Goal: Submit feedback/report problem

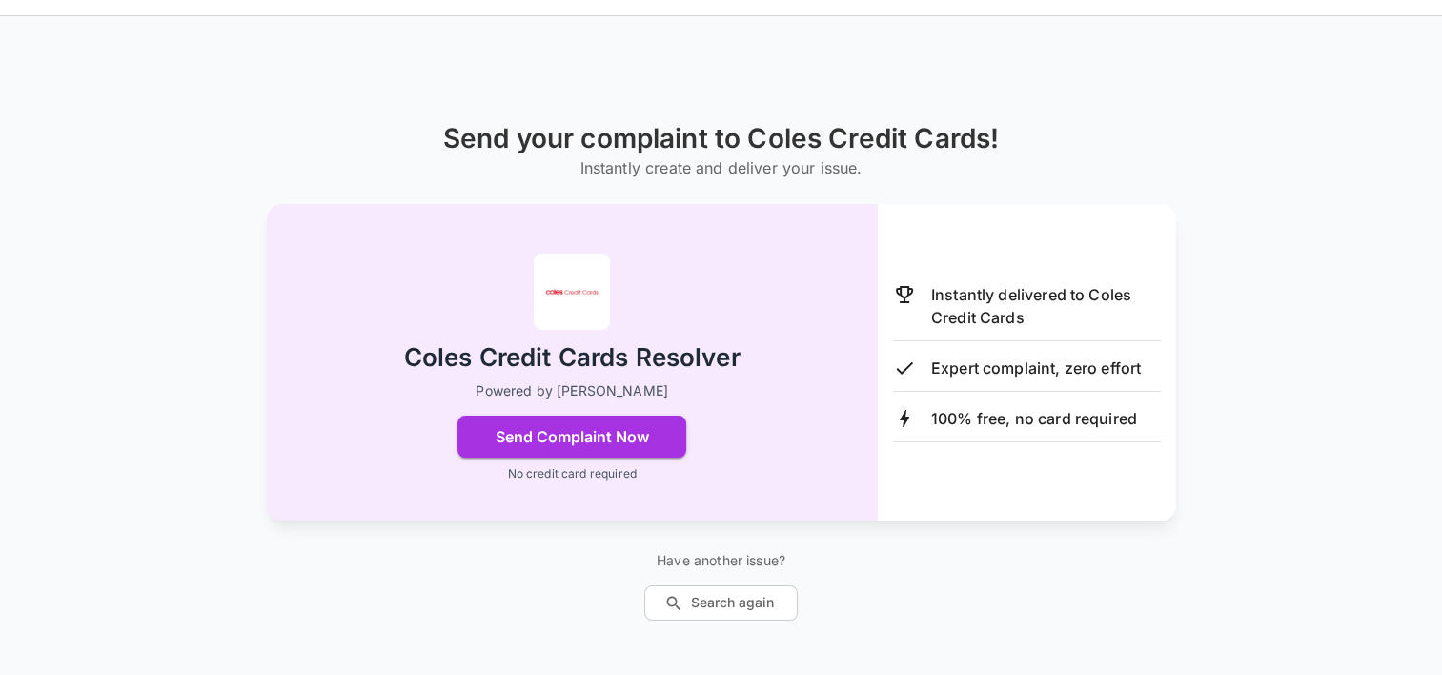
scroll to position [70, 0]
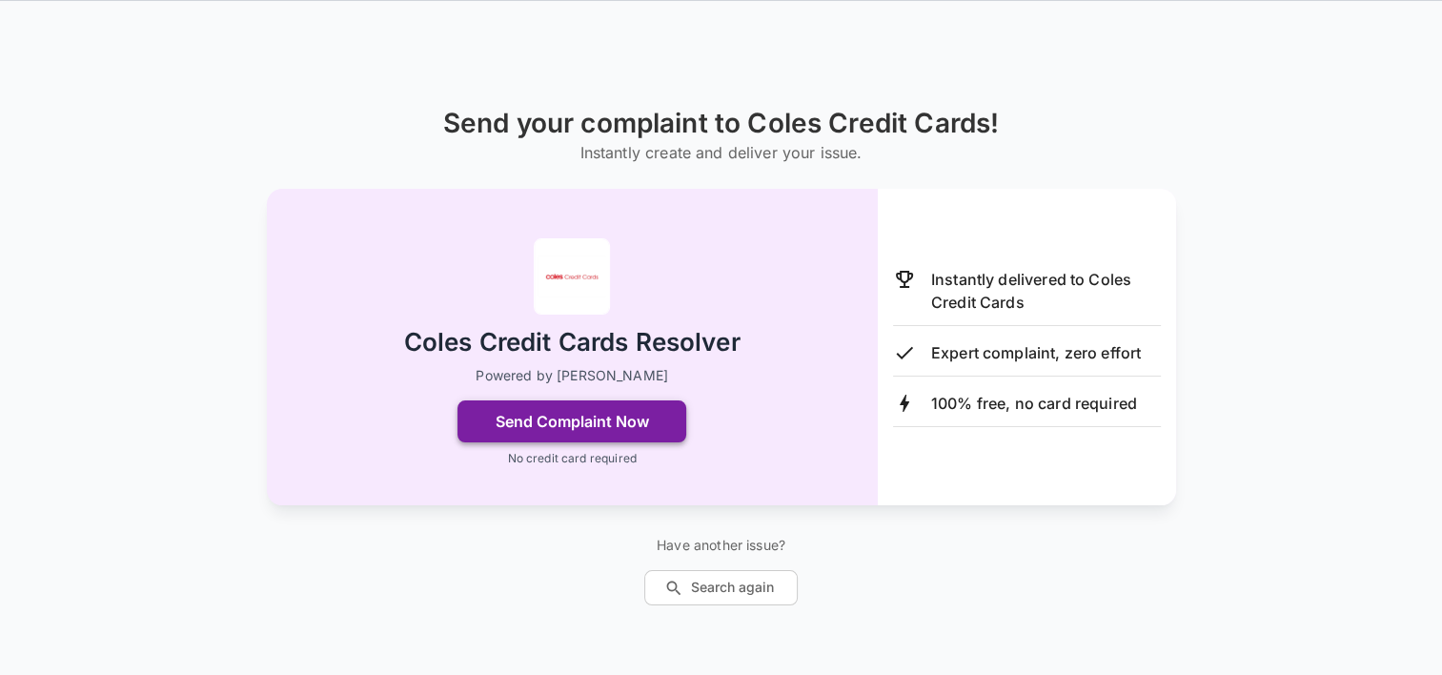
click at [564, 419] on button "Send Complaint Now" at bounding box center [571, 421] width 229 height 42
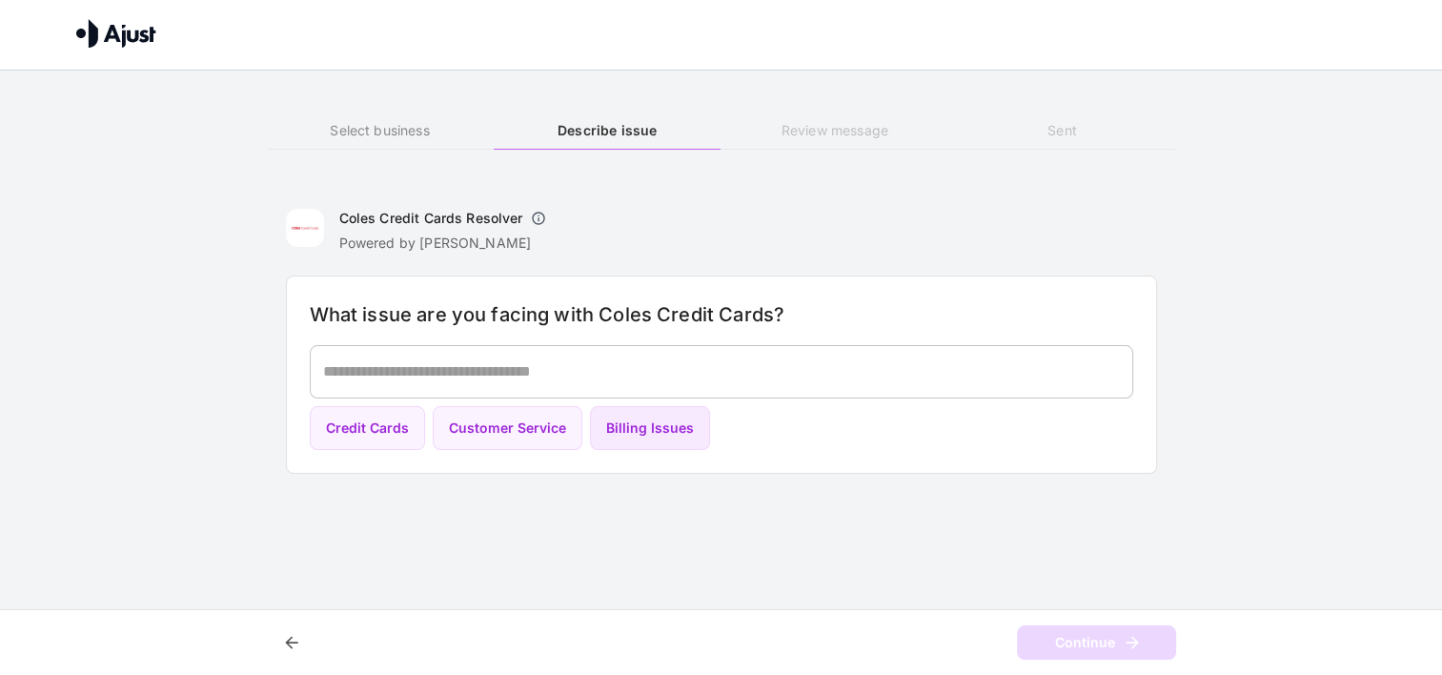
scroll to position [0, 0]
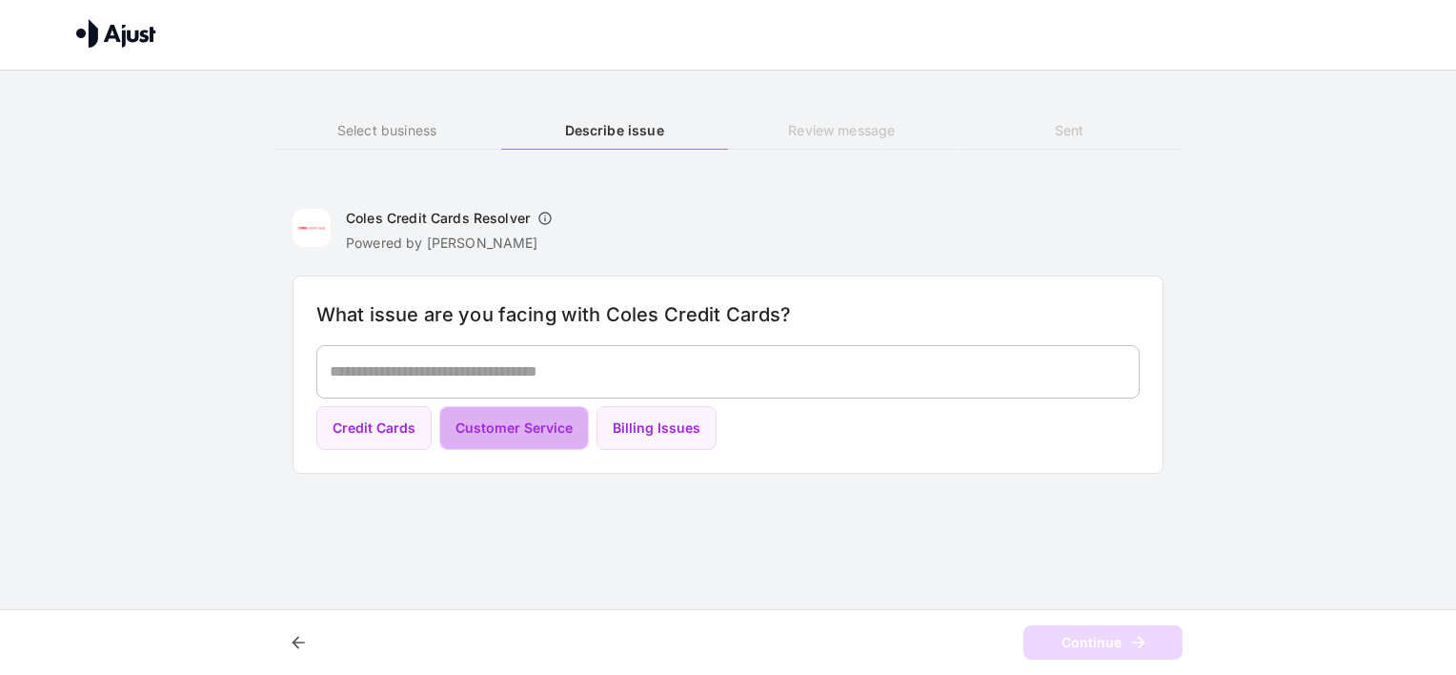
click at [509, 429] on button "Customer Service" at bounding box center [514, 428] width 150 height 45
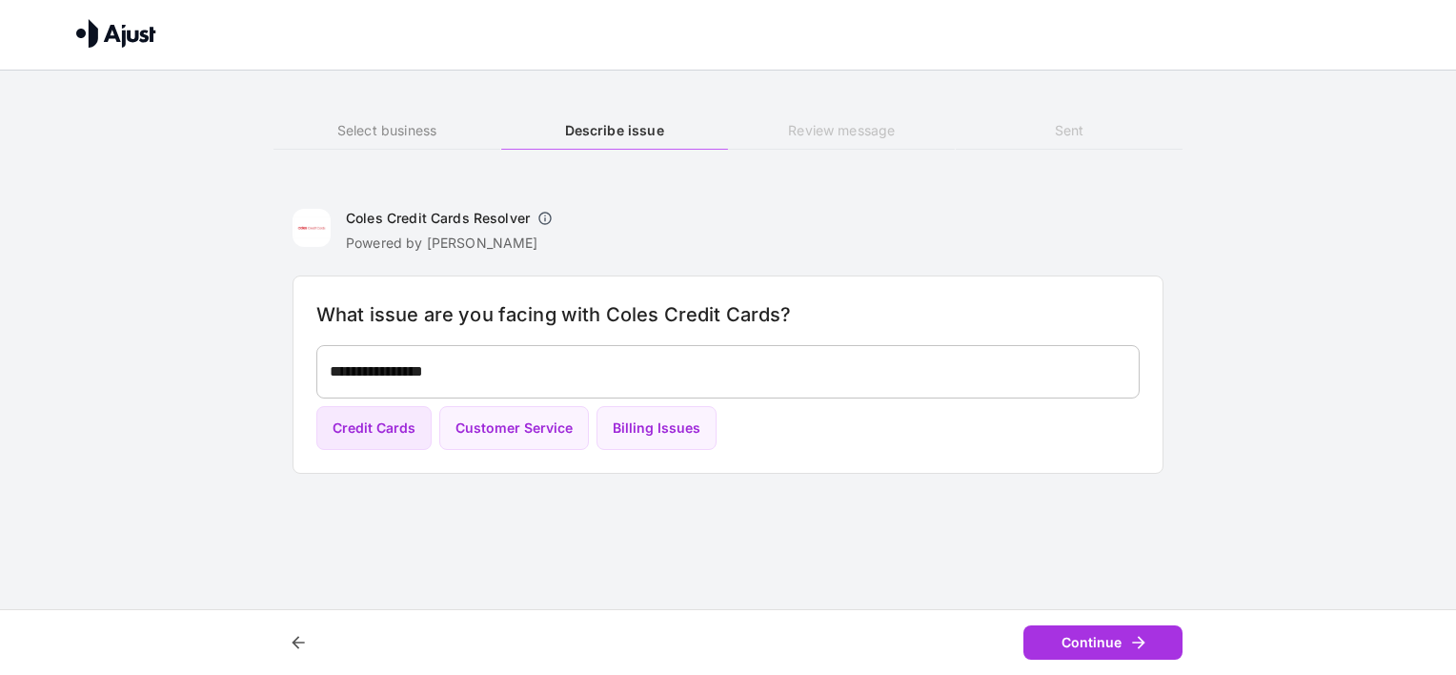
click at [380, 422] on button "Credit Cards" at bounding box center [373, 428] width 115 height 45
type textarea "**********"
click at [1083, 640] on button "Continue" at bounding box center [1102, 642] width 159 height 35
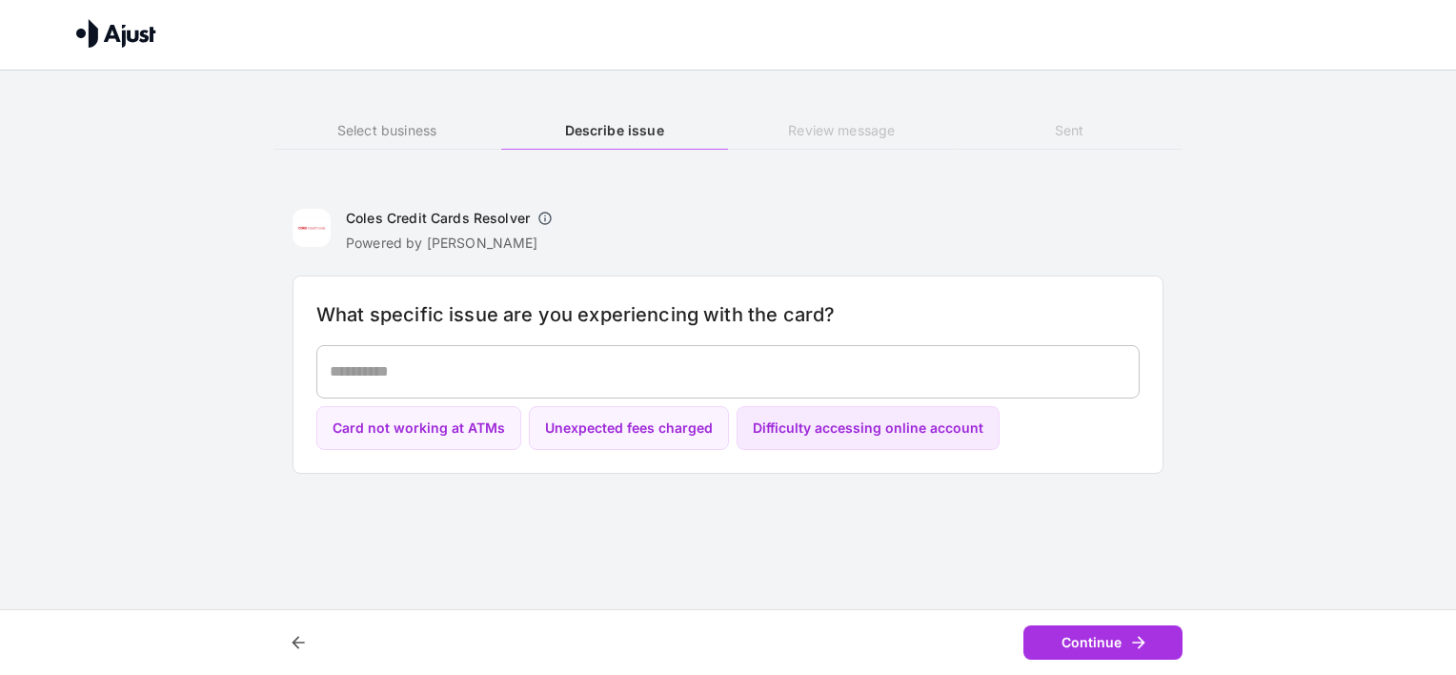
click at [895, 425] on button "Difficulty accessing online account" at bounding box center [868, 428] width 263 height 45
type textarea "**********"
click at [1075, 638] on button "Continue" at bounding box center [1102, 642] width 159 height 35
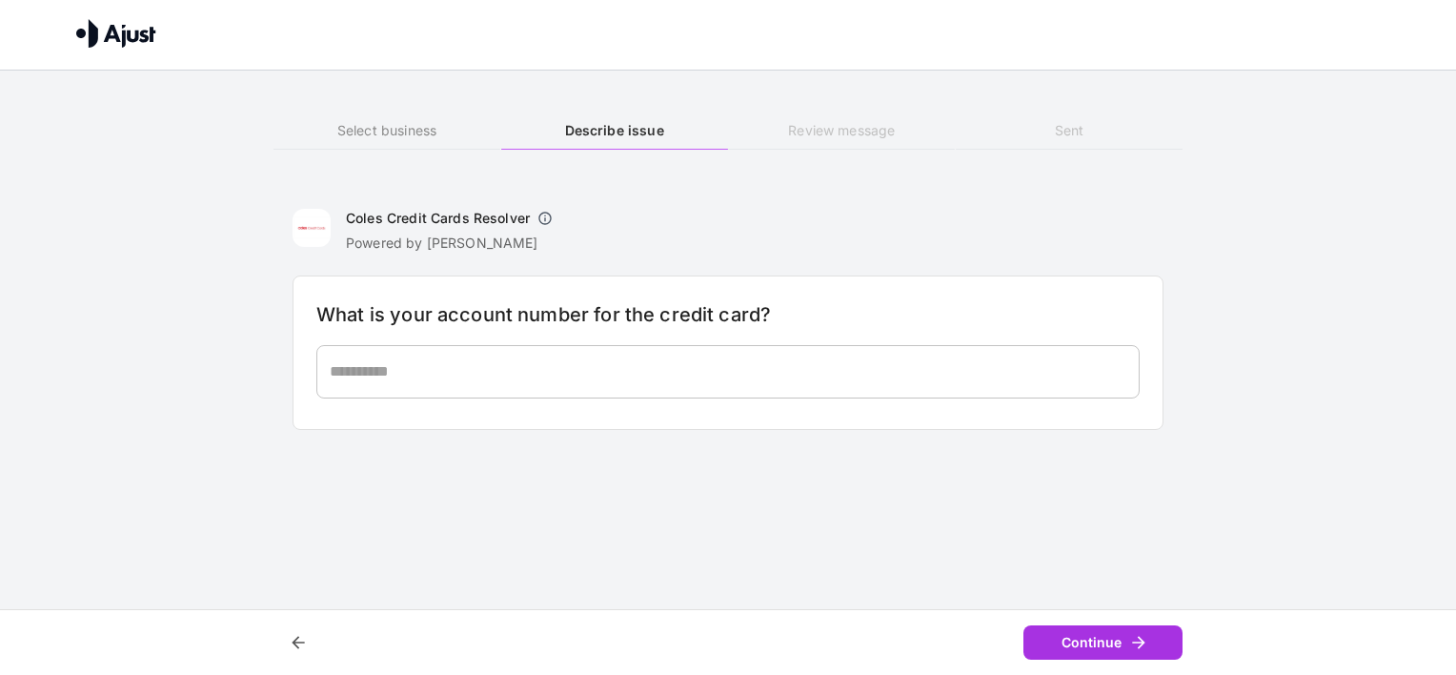
click at [374, 133] on h6 "Select business" at bounding box center [386, 130] width 227 height 21
